Goal: Task Accomplishment & Management: Manage account settings

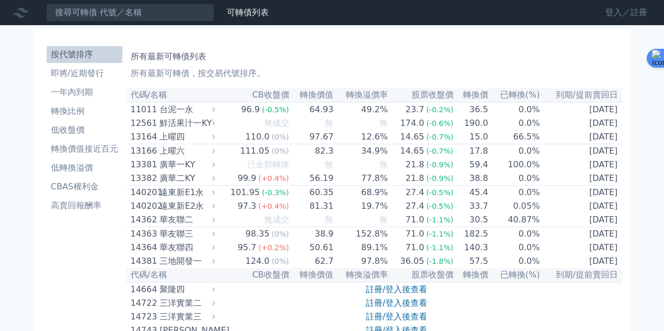
click at [606, 18] on link "登入／註冊" at bounding box center [625, 12] width 59 height 17
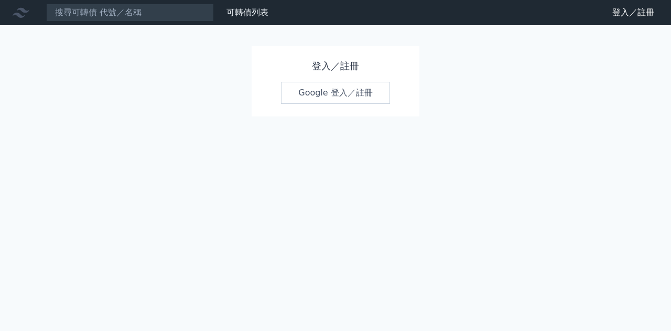
click at [330, 97] on link "Google 登入／註冊" at bounding box center [335, 93] width 109 height 22
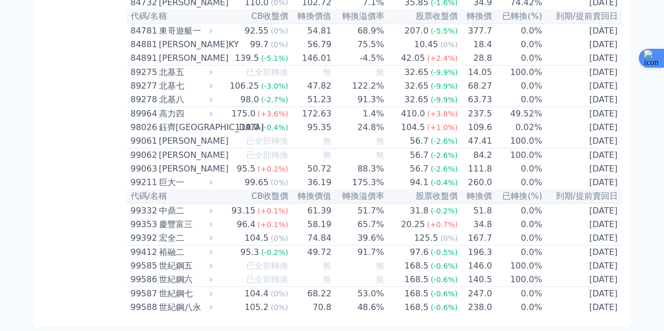
scroll to position [6295, 0]
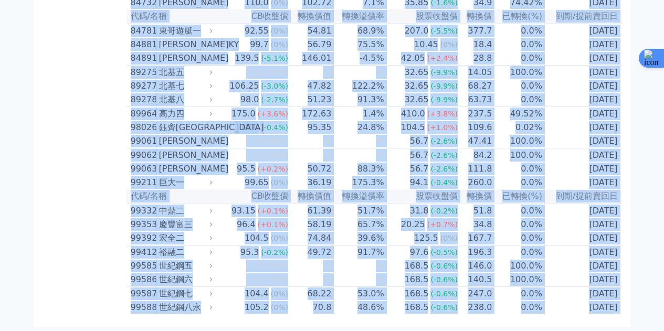
drag, startPoint x: 133, startPoint y: 94, endPoint x: 612, endPoint y: 330, distance: 534.1
copy body "lo/ip DOlor sita conse adipi eli sed(%) do/eiusm 40185 temp 25.7 (-4.9%) 95.77 …"
